Goal: Task Accomplishment & Management: Manage account settings

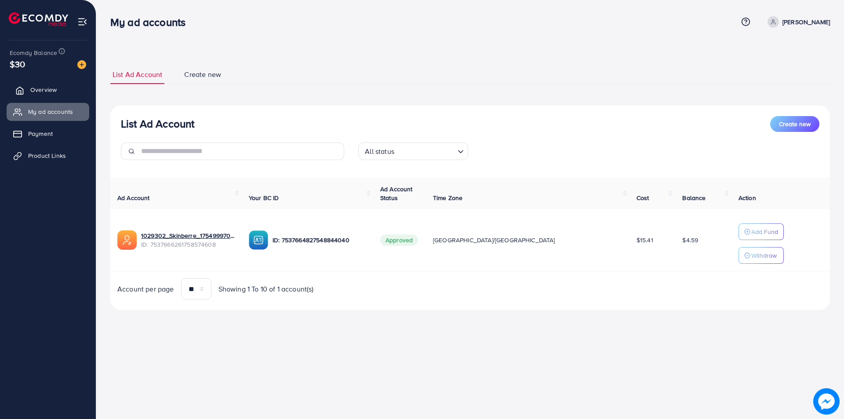
click at [50, 85] on span "Overview" at bounding box center [43, 89] width 26 height 9
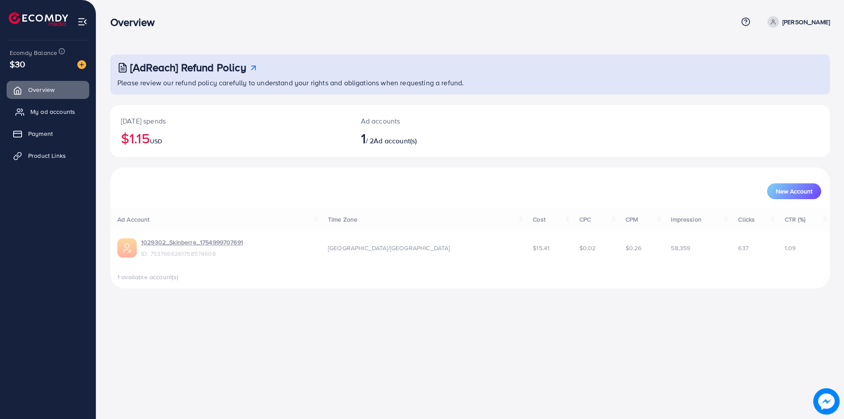
click at [67, 115] on span "My ad accounts" at bounding box center [52, 111] width 45 height 9
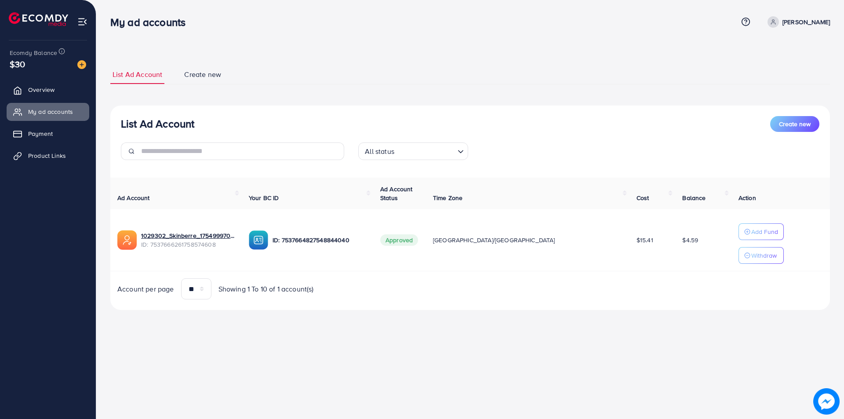
drag, startPoint x: 739, startPoint y: 226, endPoint x: 610, endPoint y: 144, distance: 152.8
click at [611, 147] on div "List Ad Account Create new All status Loading... Ad Account Your BC ID Ad Accou…" at bounding box center [470, 208] width 720 height 205
click at [609, 140] on div "List Ad Account Create new All status Loading..." at bounding box center [470, 141] width 720 height 51
